Goal: Information Seeking & Learning: Learn about a topic

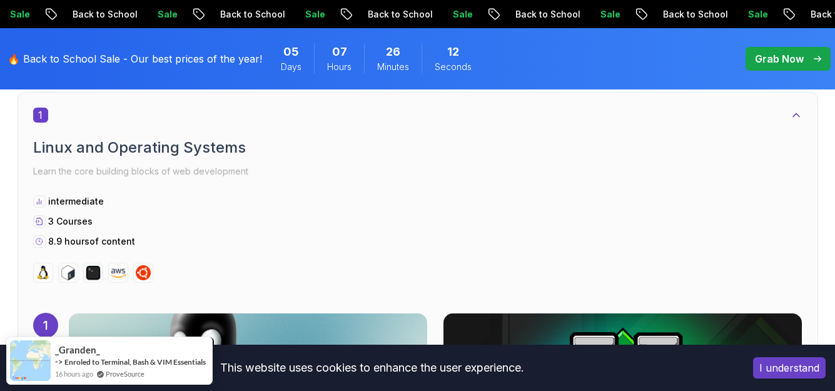
click at [566, 118] on div "1" at bounding box center [417, 115] width 769 height 15
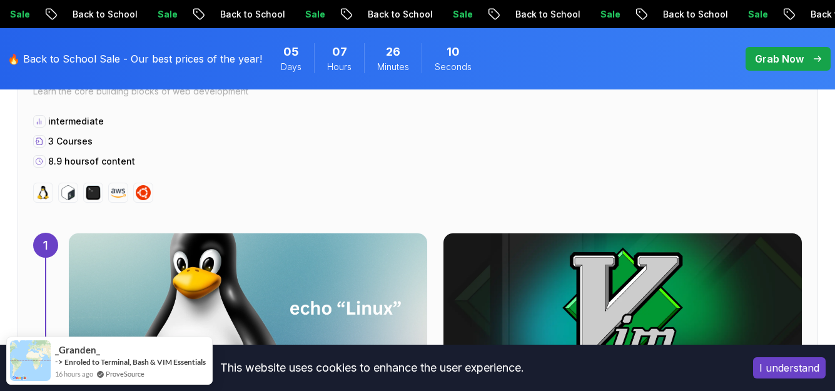
scroll to position [766, 0]
